Goal: Information Seeking & Learning: Learn about a topic

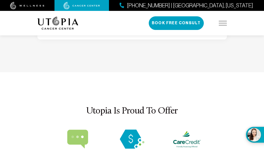
scroll to position [1958, 0]
click at [227, 24] on div "About Us Treatments Patient Stories [PHONE_NUMBER] | [GEOGRAPHIC_DATA], [US_STA…" at bounding box center [132, 23] width 196 height 25
click at [223, 22] on img at bounding box center [223, 23] width 8 height 4
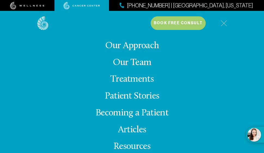
scroll to position [-27, 0]
click at [135, 84] on link "Treatments" at bounding box center [131, 80] width 43 height 10
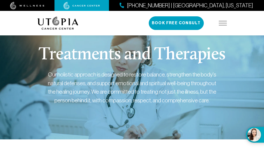
click at [224, 23] on img at bounding box center [223, 23] width 8 height 4
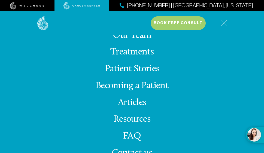
scroll to position [32, 0]
click at [145, 53] on link "Treatments" at bounding box center [131, 52] width 43 height 10
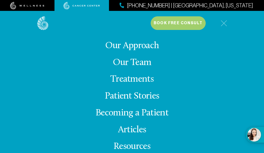
scroll to position [-27, 0]
click at [120, 84] on link "Treatments" at bounding box center [131, 80] width 43 height 10
click at [136, 84] on link "Treatments" at bounding box center [131, 80] width 43 height 10
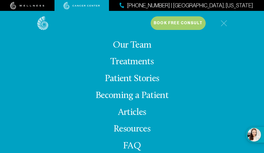
scroll to position [20, 0]
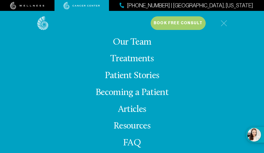
click at [141, 59] on link "Treatments" at bounding box center [131, 59] width 43 height 10
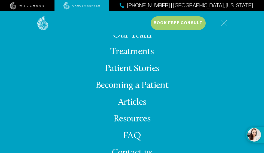
scroll to position [27, 0]
click at [34, 5] on img at bounding box center [27, 6] width 34 height 8
